Goal: Task Accomplishment & Management: Manage account settings

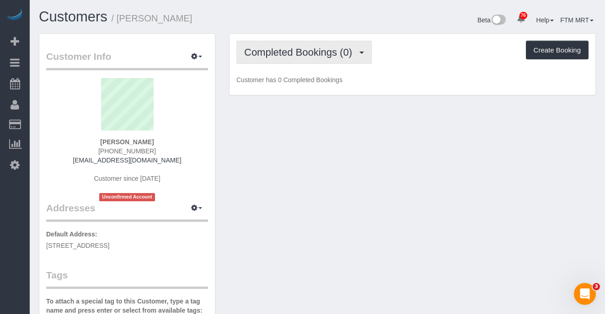
click at [360, 54] on button "Completed Bookings (0)" at bounding box center [303, 52] width 135 height 23
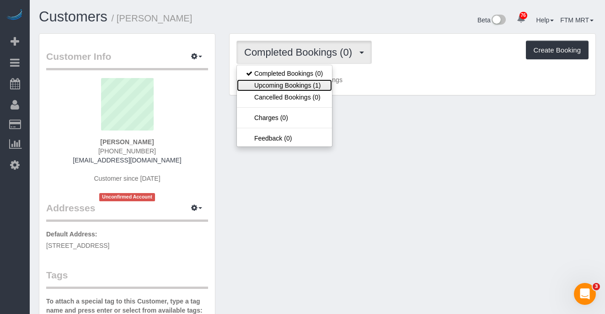
click at [311, 85] on link "Upcoming Bookings (1)" at bounding box center [284, 86] width 95 height 12
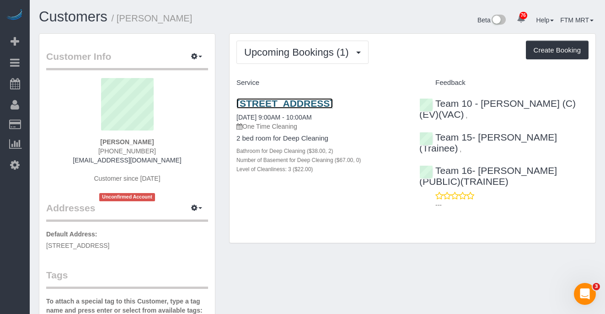
click at [303, 105] on link "[STREET_ADDRESS]" at bounding box center [284, 103] width 96 height 11
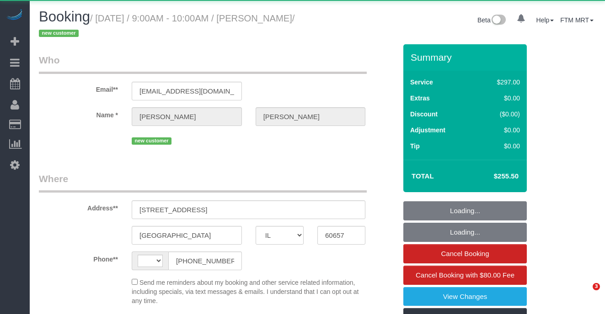
select select "IL"
select select "string:[GEOGRAPHIC_DATA]"
select select "object:1199"
select select "string:fspay-ad969f18-7164-495a-a374-44ed370e572a"
select select "513"
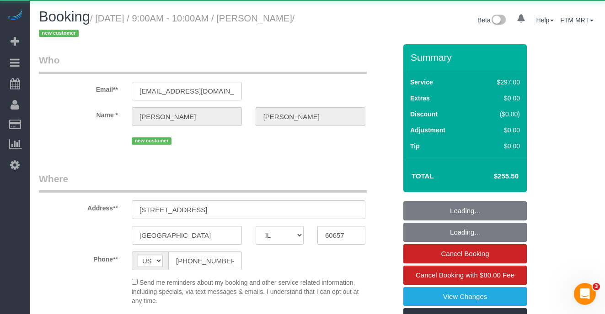
select select "2"
select select "3"
select select "number:1"
select select "number:58"
select select "number:139"
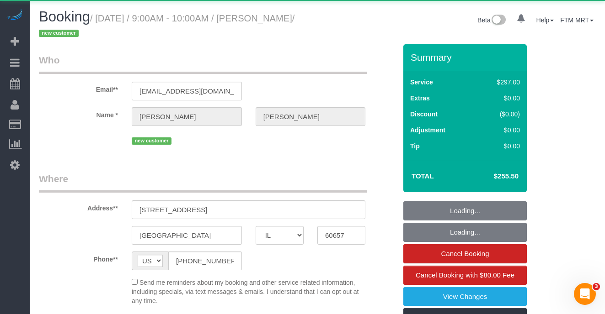
select select "number:106"
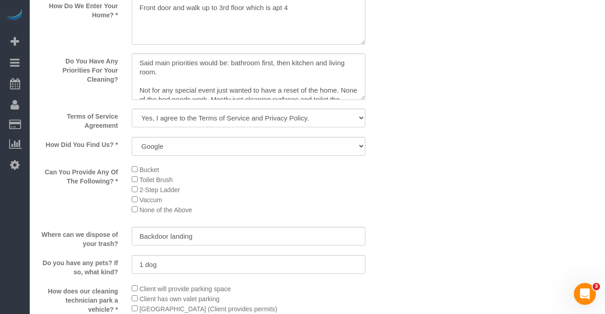
scroll to position [1226, 0]
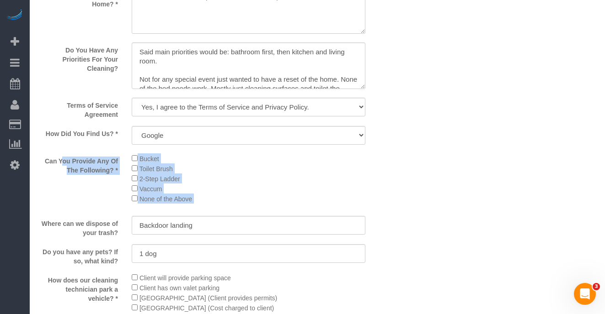
drag, startPoint x: 46, startPoint y: 160, endPoint x: 168, endPoint y: 204, distance: 129.5
click at [162, 207] on div "Can You Provide Any Of The Following? * Bucket Toilet Brush 2-Step Ladder Vaccu…" at bounding box center [217, 182] width 371 height 56
click at [346, 196] on li "None of the Above" at bounding box center [248, 199] width 233 height 10
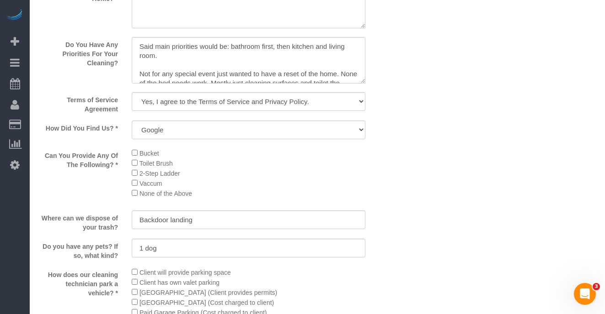
scroll to position [1246, 0]
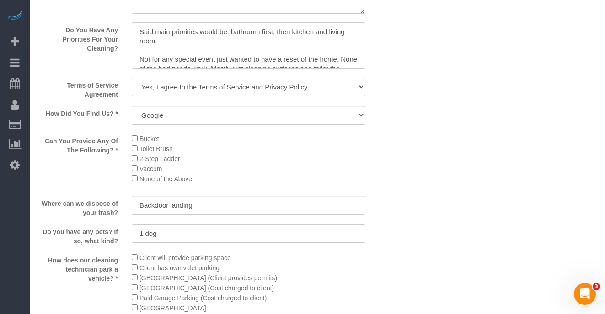
drag, startPoint x: 129, startPoint y: 168, endPoint x: 116, endPoint y: 150, distance: 22.3
click at [116, 150] on div "Can You Provide Any Of The Following? * Bucket Toilet Brush 2-Step Ladder Vaccu…" at bounding box center [217, 161] width 371 height 56
click at [186, 146] on li "Toilet Brush" at bounding box center [248, 148] width 233 height 10
click at [134, 148] on li "Toilet Brush" at bounding box center [248, 148] width 233 height 10
drag, startPoint x: 165, startPoint y: 135, endPoint x: 120, endPoint y: 134, distance: 45.3
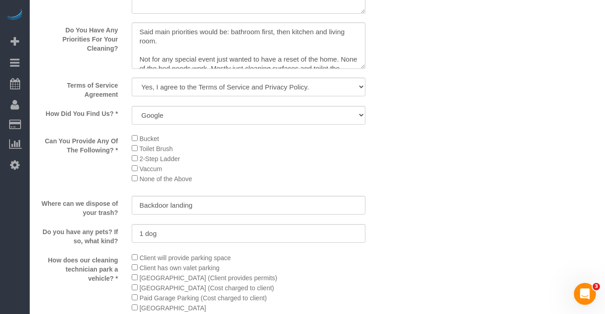
click at [120, 134] on div "Can You Provide Any Of The Following? * Bucket Toilet Brush 2-Step Ladder Vaccu…" at bounding box center [217, 161] width 371 height 56
click at [260, 145] on li "Toilet Brush" at bounding box center [248, 148] width 233 height 10
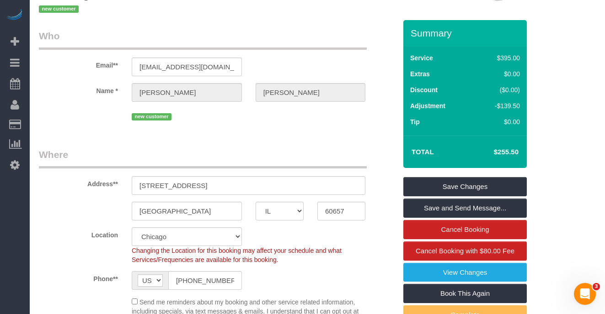
scroll to position [0, 0]
